Goal: Communication & Community: Participate in discussion

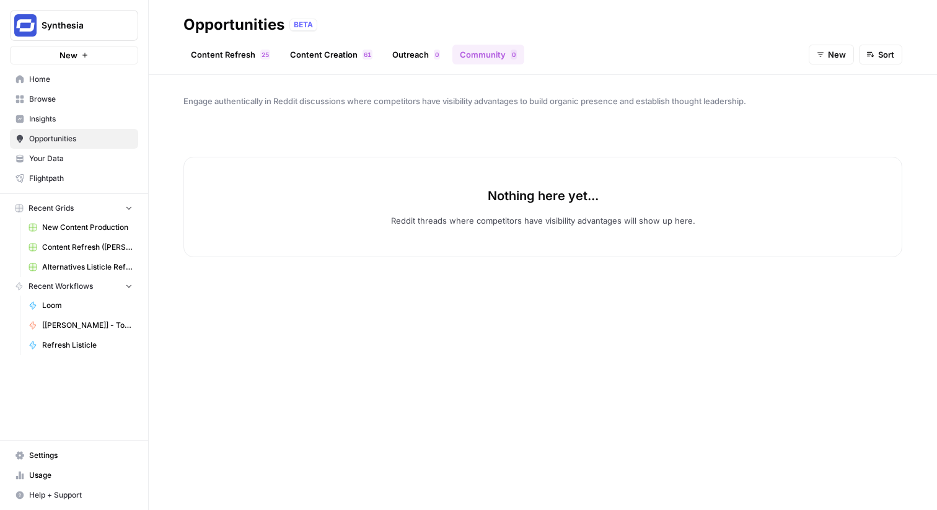
click at [69, 454] on span "Settings" at bounding box center [80, 455] width 103 height 11
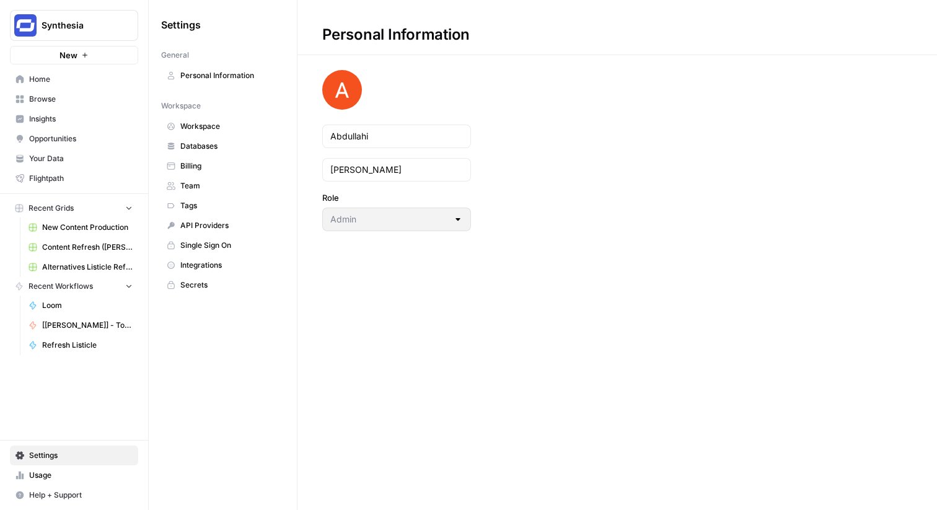
click at [221, 265] on span "Integrations" at bounding box center [229, 265] width 99 height 11
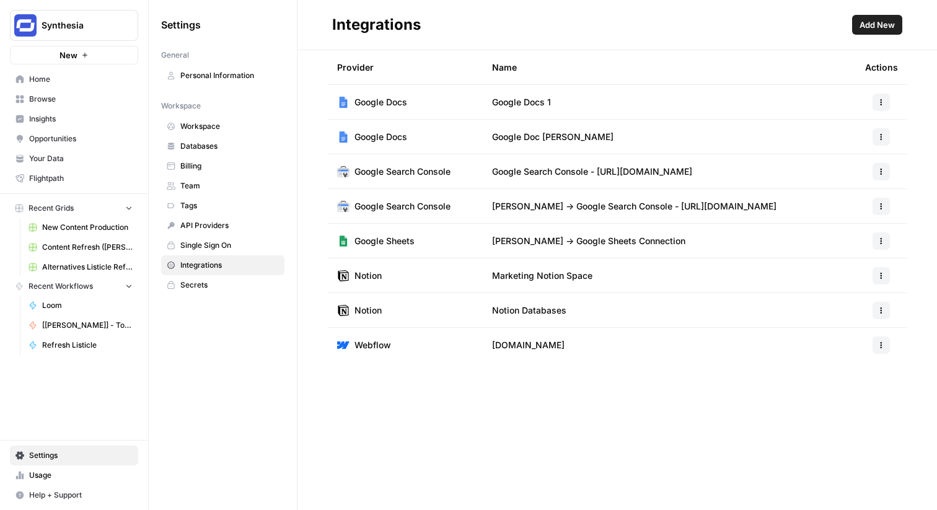
click at [73, 156] on span "Your Data" at bounding box center [80, 158] width 103 height 11
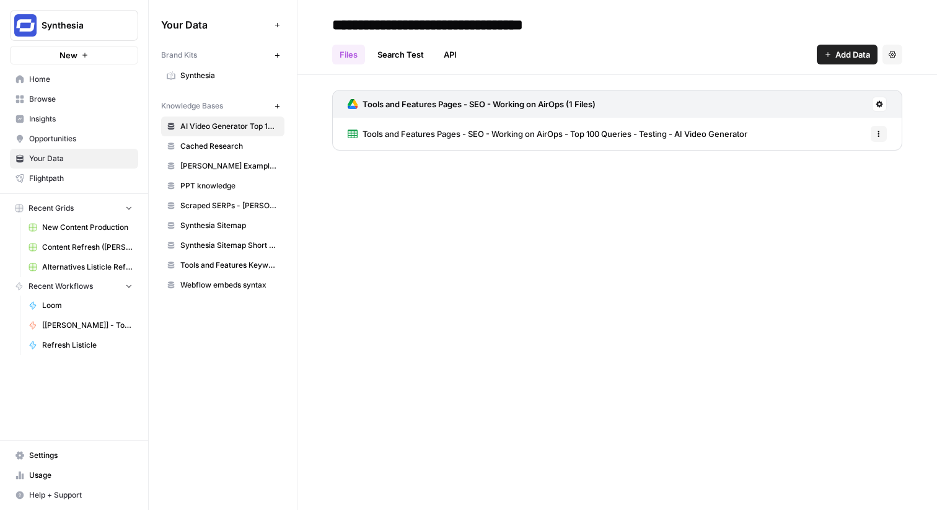
click at [85, 138] on span "Opportunities" at bounding box center [80, 138] width 103 height 11
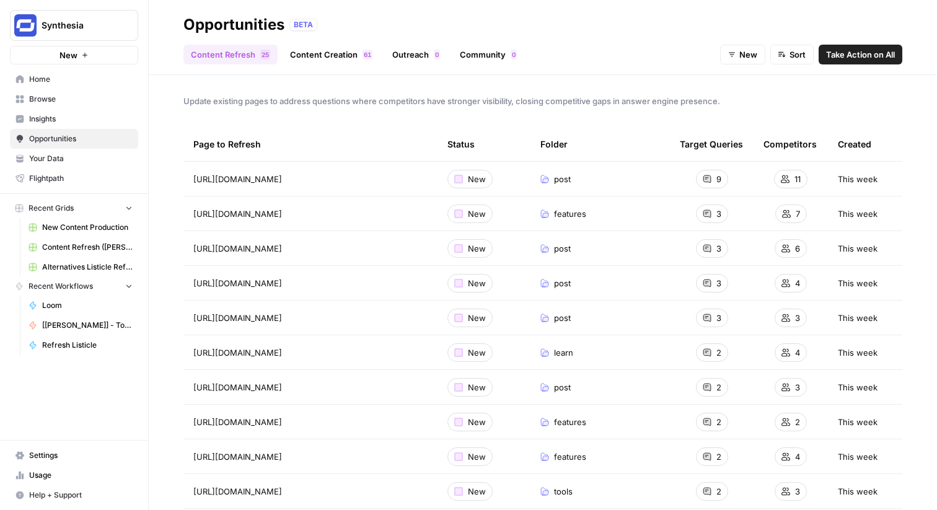
click at [92, 175] on span "Flightpath" at bounding box center [80, 178] width 103 height 11
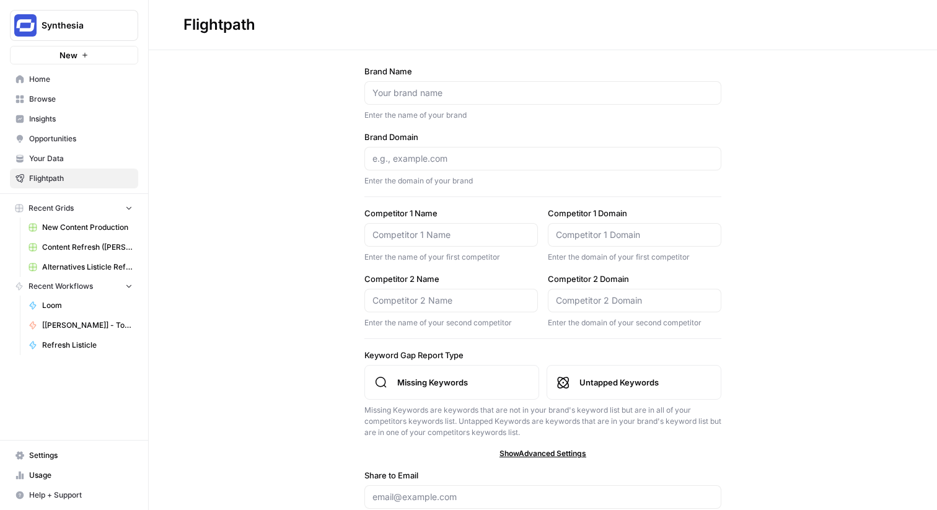
click at [77, 159] on span "Your Data" at bounding box center [80, 158] width 103 height 11
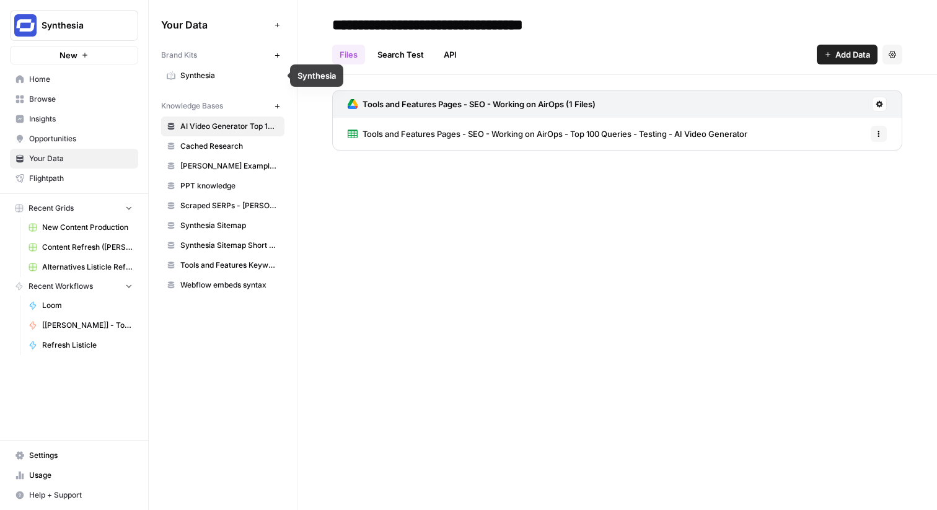
click at [118, 100] on span "Browse" at bounding box center [80, 99] width 103 height 11
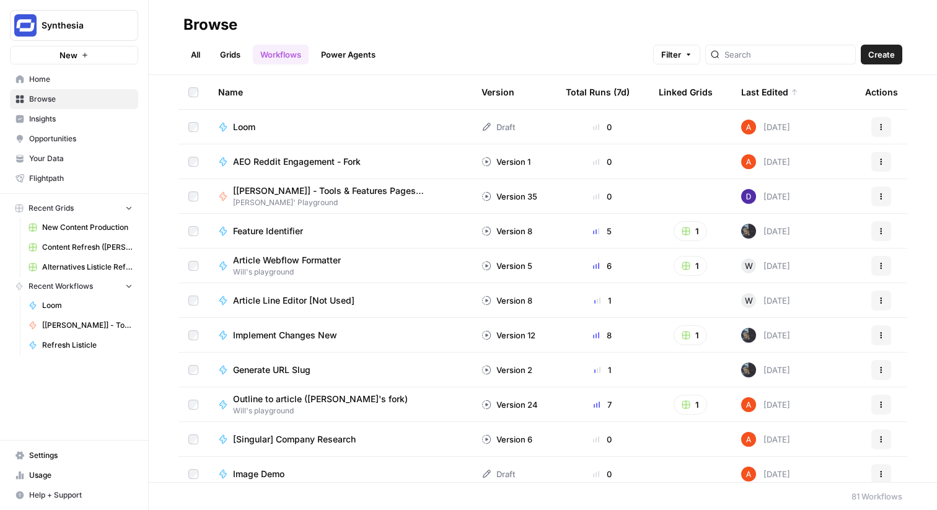
click at [96, 138] on span "Opportunities" at bounding box center [80, 138] width 103 height 11
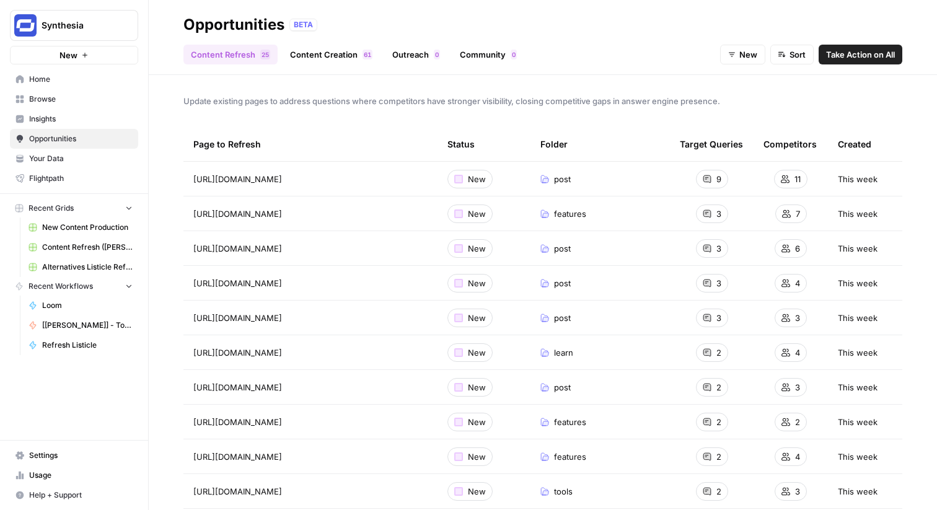
click at [490, 58] on link "Community 0" at bounding box center [488, 55] width 72 height 20
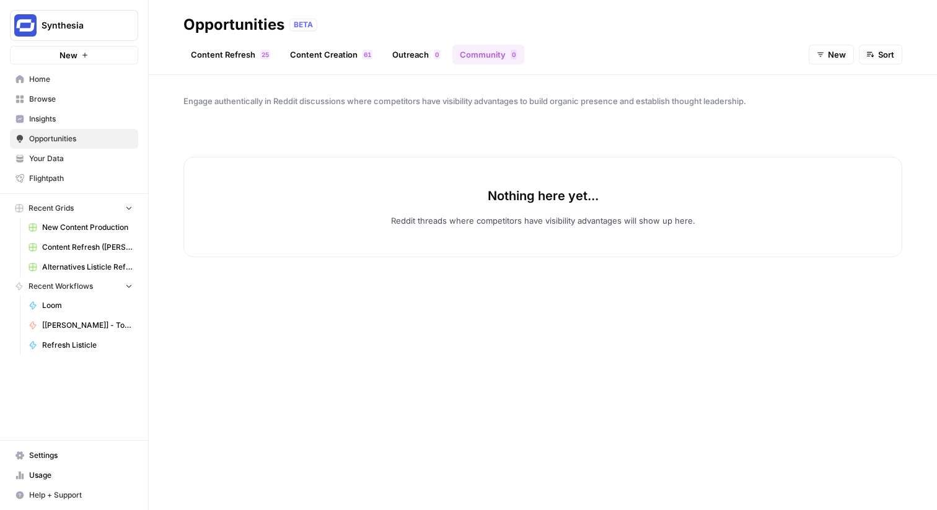
click at [882, 53] on span "Sort" at bounding box center [886, 54] width 16 height 12
click at [849, 55] on button "New" at bounding box center [831, 55] width 45 height 20
click at [847, 121] on span "In Progress" at bounding box center [842, 118] width 44 height 12
click at [818, 61] on button "In Progress" at bounding box center [818, 55] width 71 height 20
click at [820, 131] on span "Archived" at bounding box center [815, 136] width 44 height 12
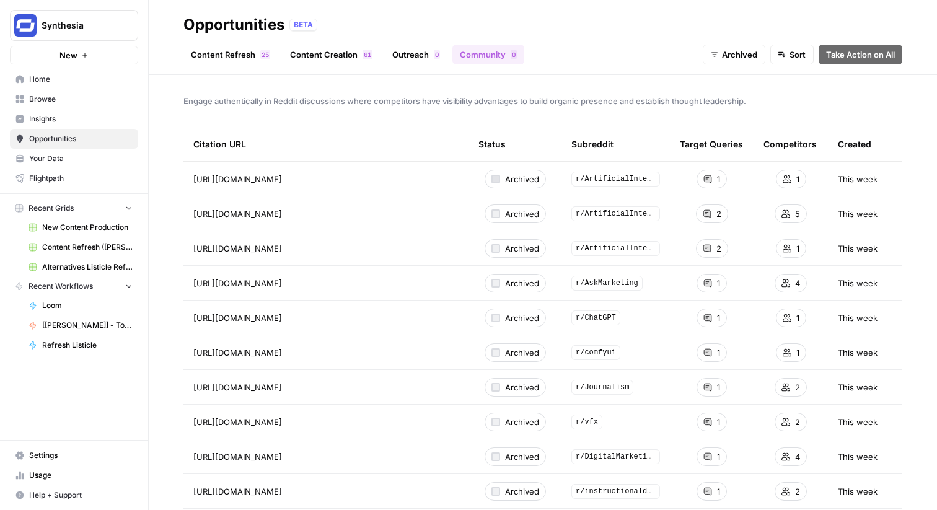
click at [495, 178] on div at bounding box center [495, 179] width 9 height 9
click at [516, 179] on span "Archived" at bounding box center [522, 179] width 34 height 12
click at [569, 194] on tr "[URL][DOMAIN_NAME] Archived r/ArtificialInteligence 1 1 This week" at bounding box center [542, 179] width 719 height 35
click at [751, 59] on span "Archived" at bounding box center [739, 54] width 35 height 12
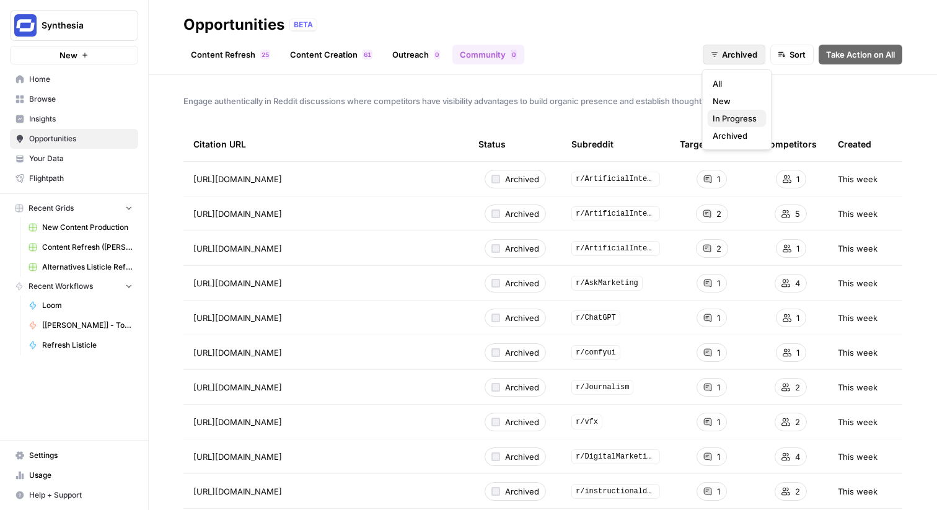
click at [741, 112] on span "In Progress" at bounding box center [735, 118] width 44 height 12
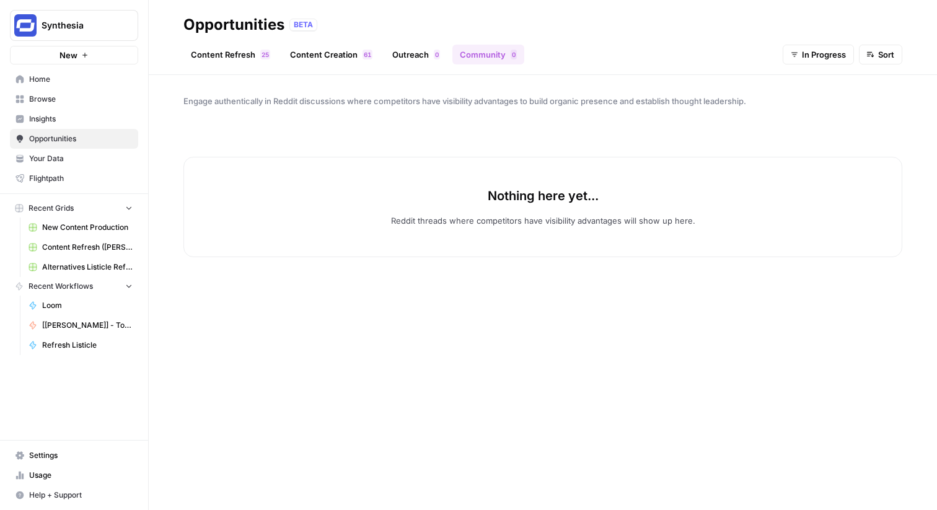
click at [805, 52] on span "In Progress" at bounding box center [824, 54] width 44 height 12
click at [804, 133] on span "Archived" at bounding box center [815, 136] width 44 height 12
